Goal: Task Accomplishment & Management: Use online tool/utility

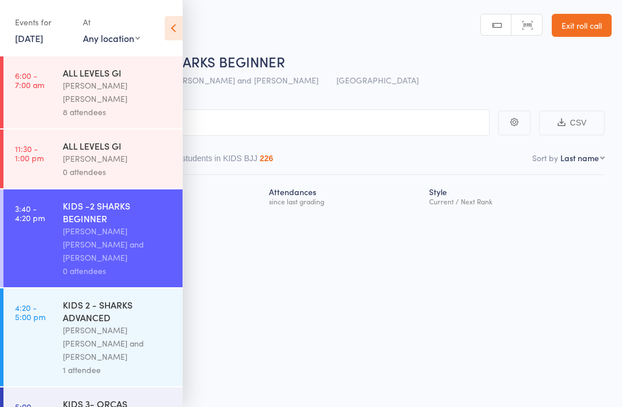
click at [168, 35] on icon at bounding box center [174, 28] width 18 height 24
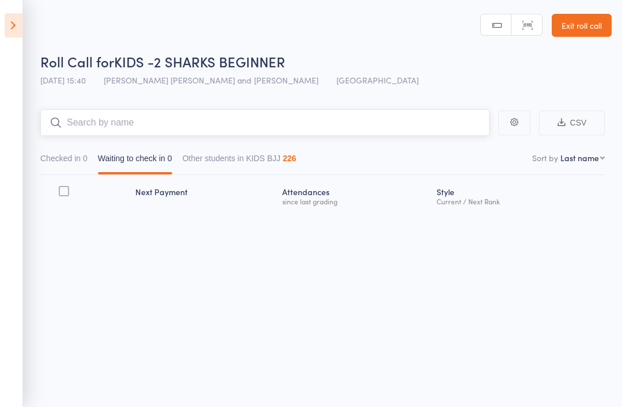
click at [241, 118] on input "search" at bounding box center [264, 122] width 449 height 27
click at [17, 14] on icon at bounding box center [14, 25] width 18 height 24
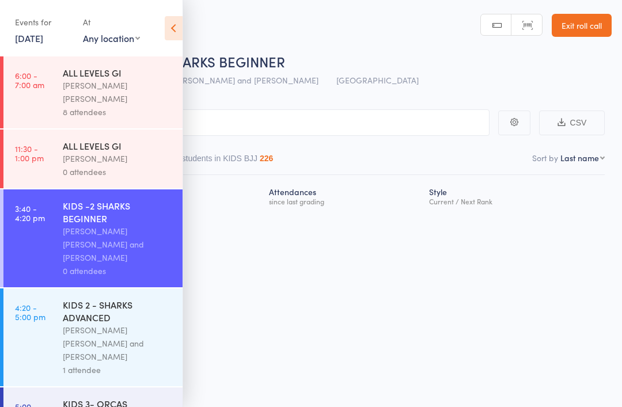
click at [6, 23] on div "Events for [DATE] [DATE] [DATE] Sun Mon Tue Wed Thu Fri Sat 36 31 01 02 03 04 0…" at bounding box center [91, 29] width 183 height 58
click at [165, 26] on icon at bounding box center [174, 28] width 18 height 24
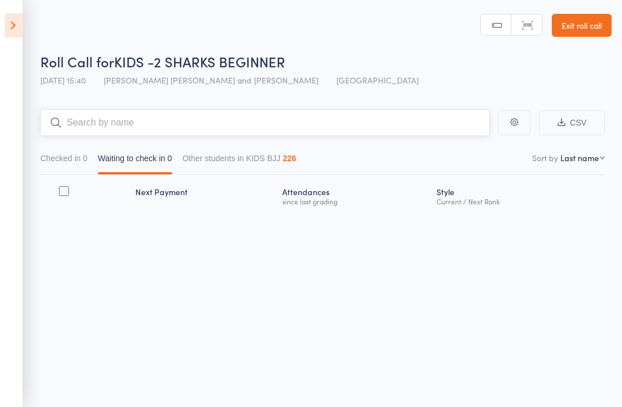
click at [239, 112] on input "search" at bounding box center [264, 122] width 449 height 27
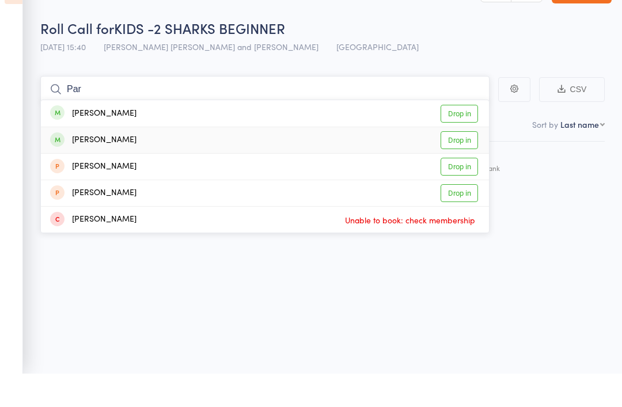
type input "Par"
click at [154, 161] on div "[PERSON_NAME] Drop in" at bounding box center [265, 174] width 448 height 26
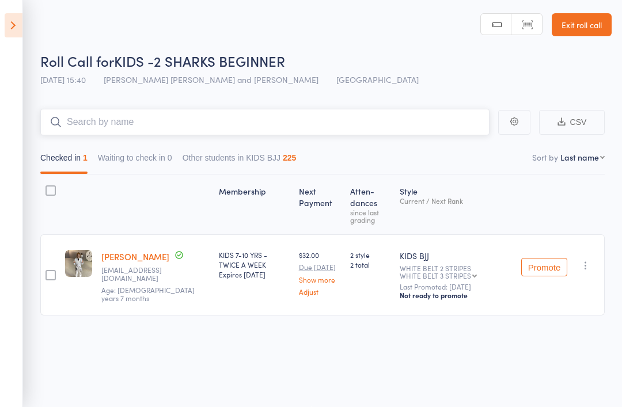
click at [302, 120] on input "search" at bounding box center [264, 122] width 449 height 27
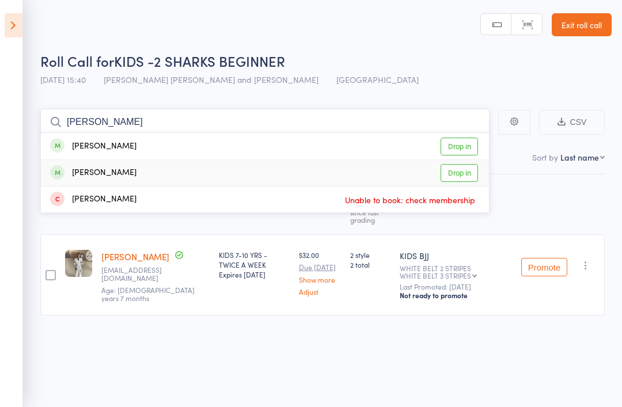
type input "[PERSON_NAME]"
click at [78, 166] on div "[PERSON_NAME]" at bounding box center [93, 172] width 86 height 13
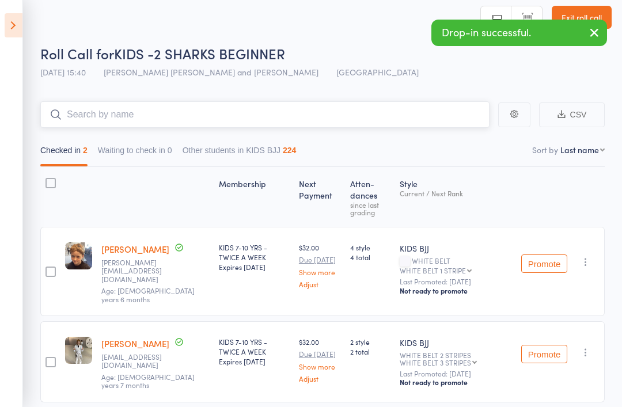
click at [130, 145] on button "Waiting to check in 0" at bounding box center [135, 153] width 74 height 27
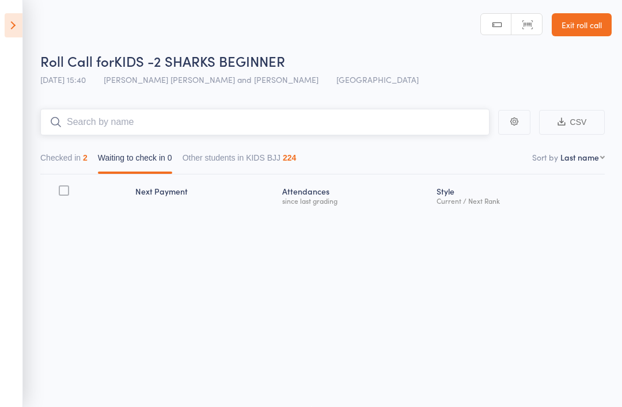
click at [99, 109] on input "search" at bounding box center [264, 122] width 449 height 27
click at [106, 124] on input "[DEMOGRAPHIC_DATA]" at bounding box center [264, 122] width 449 height 27
click at [116, 266] on div "Roll Call for KIDS -2 SHARKS BEGINNER [DATE] 15:40 [PERSON_NAME] [PERSON_NAME] …" at bounding box center [311, 202] width 622 height 407
click at [114, 272] on div "Roll Call for KIDS -2 SHARKS BEGINNER [DATE] 15:40 [PERSON_NAME] [PERSON_NAME] …" at bounding box center [311, 202] width 622 height 407
click at [68, 165] on button "Checked in 2" at bounding box center [63, 160] width 47 height 27
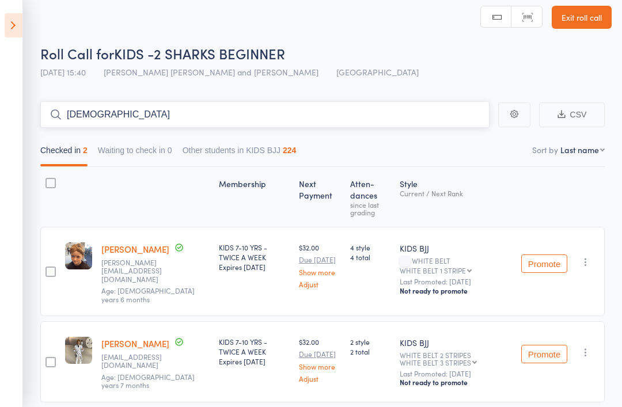
click at [101, 124] on input "[DEMOGRAPHIC_DATA]" at bounding box center [264, 114] width 449 height 27
click at [211, 157] on button "Other students in KIDS BJJ 224" at bounding box center [240, 153] width 114 height 27
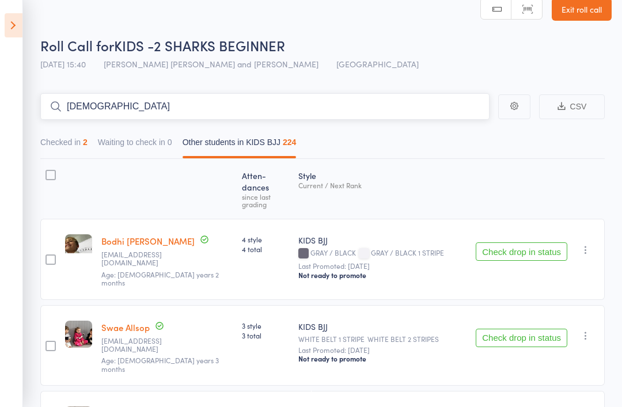
scroll to position [0, 0]
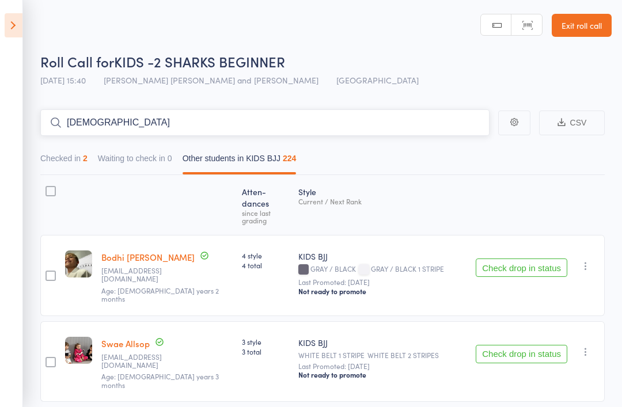
click at [108, 122] on input "[DEMOGRAPHIC_DATA]" at bounding box center [264, 122] width 449 height 27
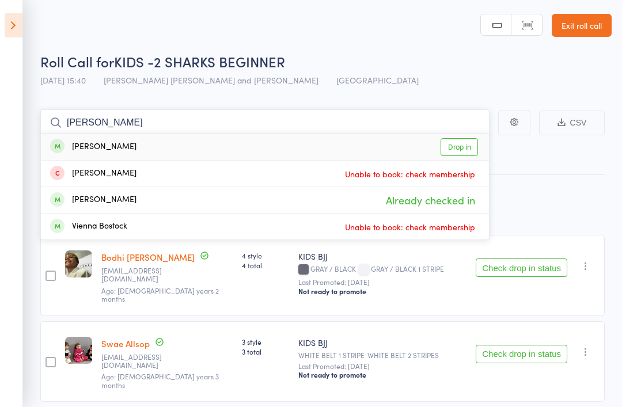
type input "[PERSON_NAME]"
click at [68, 147] on div "[PERSON_NAME]" at bounding box center [93, 147] width 86 height 13
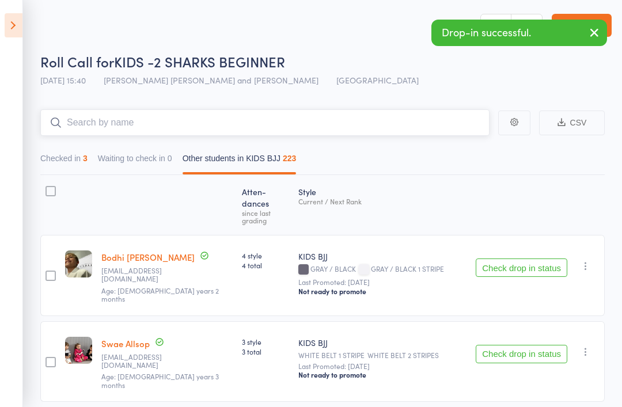
click at [48, 161] on button "Checked in 3" at bounding box center [63, 161] width 47 height 27
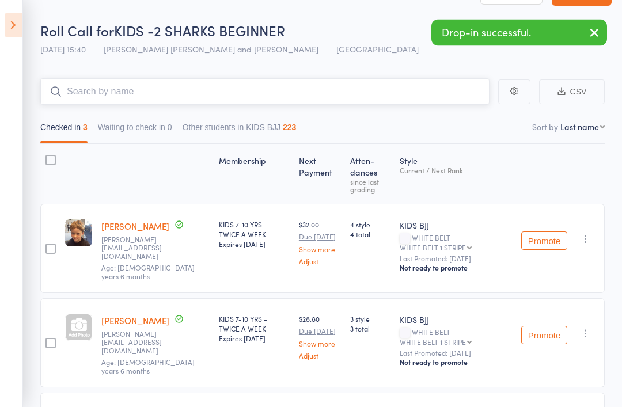
scroll to position [31, 0]
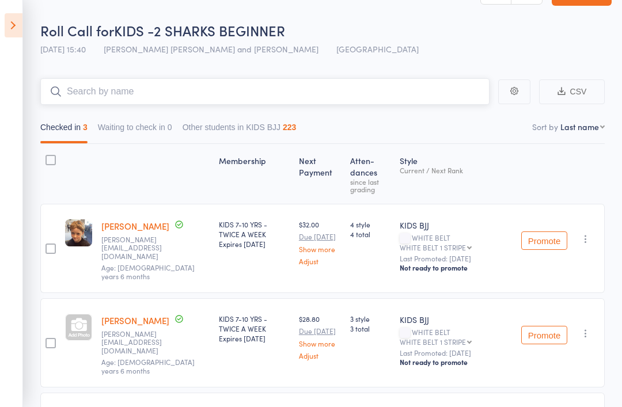
click at [263, 94] on input "search" at bounding box center [264, 91] width 449 height 27
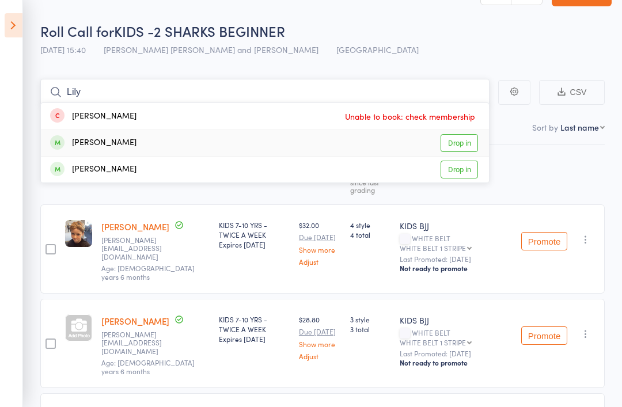
type input "Lily"
click at [458, 140] on link "Drop in" at bounding box center [459, 143] width 37 height 18
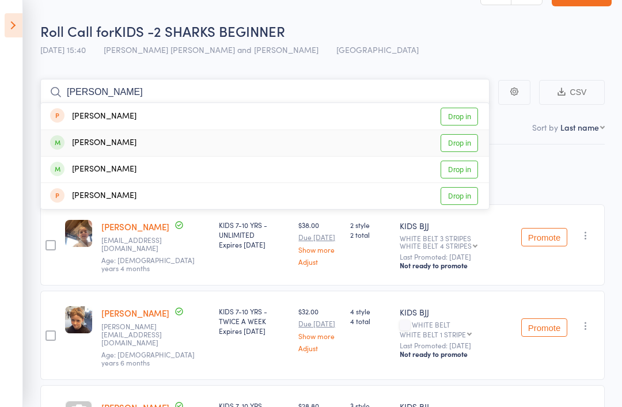
type input "[PERSON_NAME]"
click at [465, 137] on link "Drop in" at bounding box center [459, 143] width 37 height 18
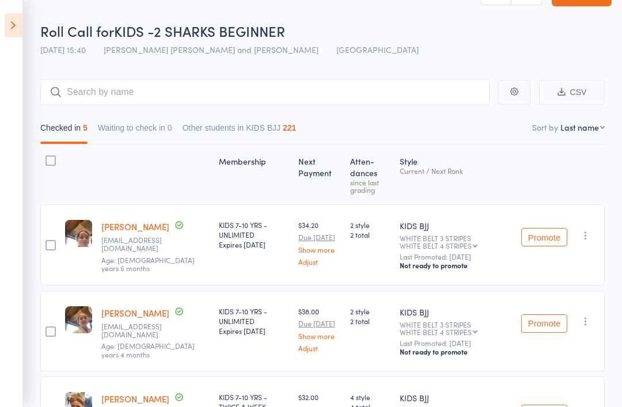
click at [16, 22] on icon at bounding box center [14, 25] width 18 height 24
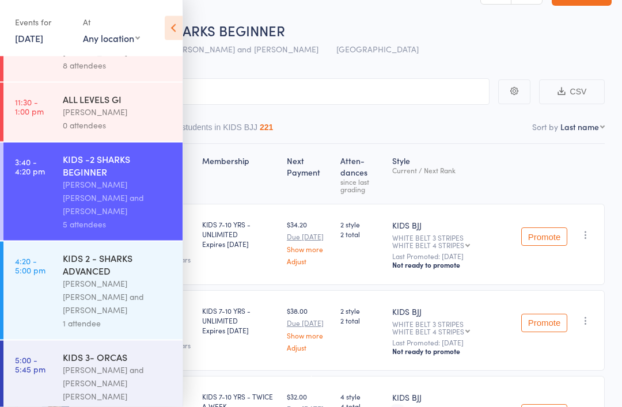
scroll to position [46, 0]
click at [86, 364] on div "[PERSON_NAME] and [PERSON_NAME] [PERSON_NAME]" at bounding box center [118, 384] width 110 height 40
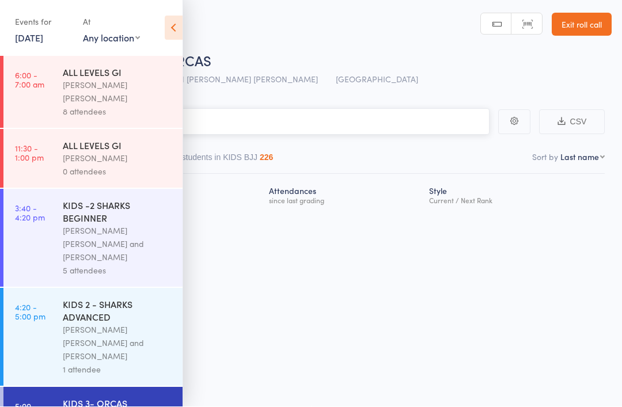
scroll to position [8, 0]
click at [175, 31] on icon at bounding box center [174, 28] width 18 height 24
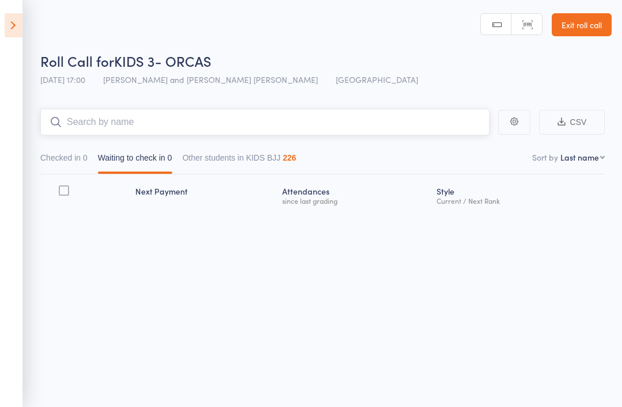
click at [109, 109] on input "search" at bounding box center [264, 122] width 449 height 27
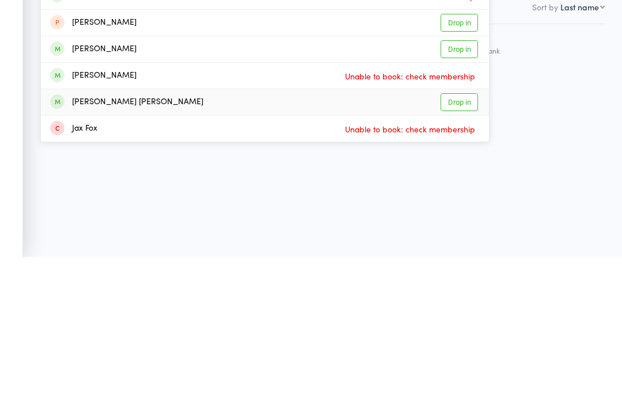
type input "[PERSON_NAME]"
click at [459, 244] on link "Drop in" at bounding box center [459, 253] width 37 height 18
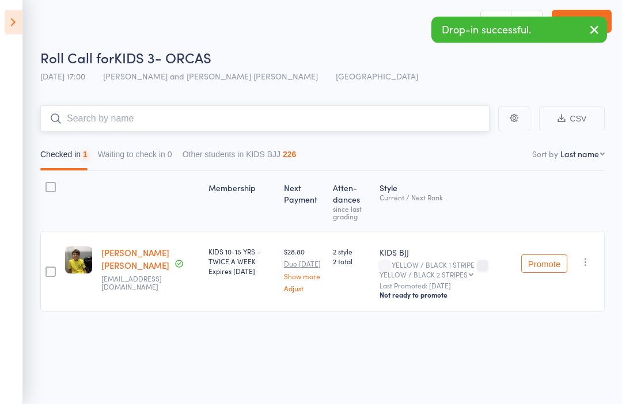
scroll to position [0, 0]
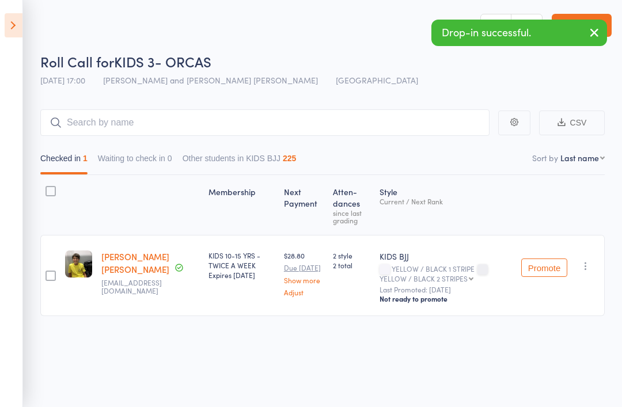
click at [21, 17] on icon at bounding box center [14, 25] width 18 height 24
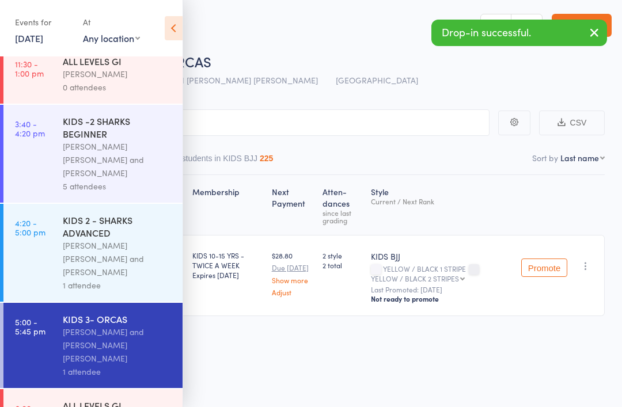
scroll to position [83, 0]
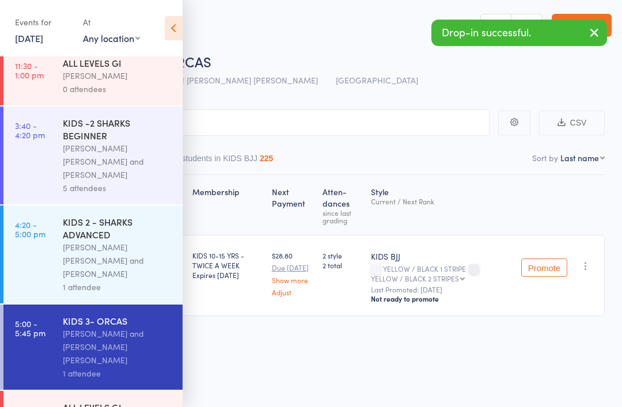
click at [60, 134] on link "3:40 - 4:20 pm KIDS -2 SHARKS BEGINNER [PERSON_NAME] [PERSON_NAME] and [PERSON_…" at bounding box center [92, 156] width 179 height 98
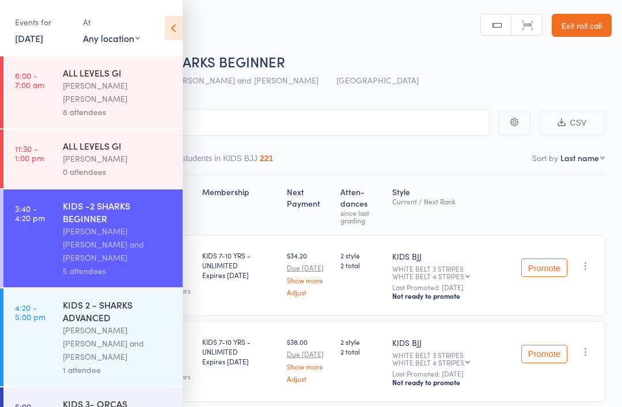
click at [189, 21] on header "Roll Call for KIDS -2 SHARKS BEGINNER [DATE] 15:40 [PERSON_NAME] [PERSON_NAME] …" at bounding box center [311, 46] width 622 height 92
click at [180, 25] on icon at bounding box center [174, 28] width 18 height 24
